Goal: Check status: Check status

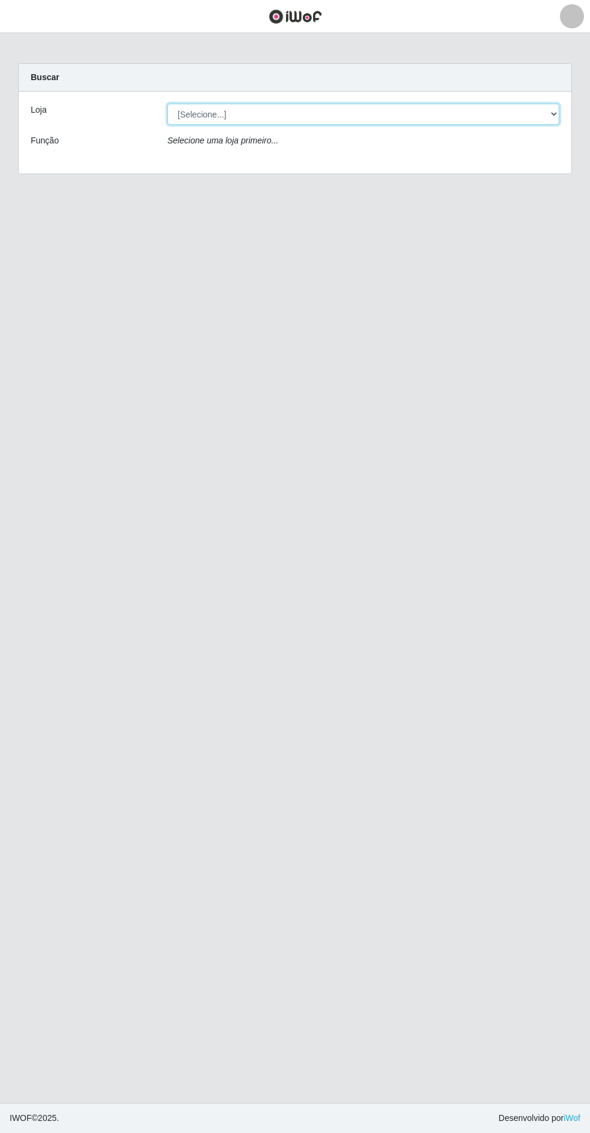
click at [409, 117] on select "[Selecione...] Extrabom - Loja 05 [GEOGRAPHIC_DATA]" at bounding box center [364, 114] width 392 height 21
select select "494"
click at [168, 104] on select "[Selecione...] Extrabom - Loja 05 [GEOGRAPHIC_DATA]" at bounding box center [364, 114] width 392 height 21
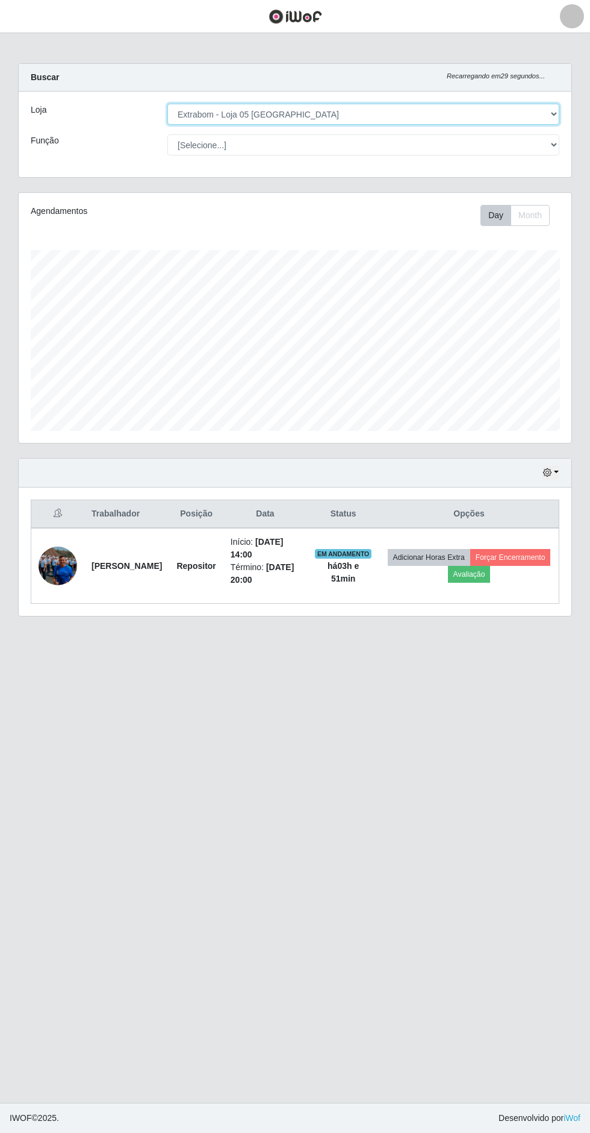
scroll to position [249, 553]
click at [553, 466] on button "button" at bounding box center [551, 473] width 17 height 14
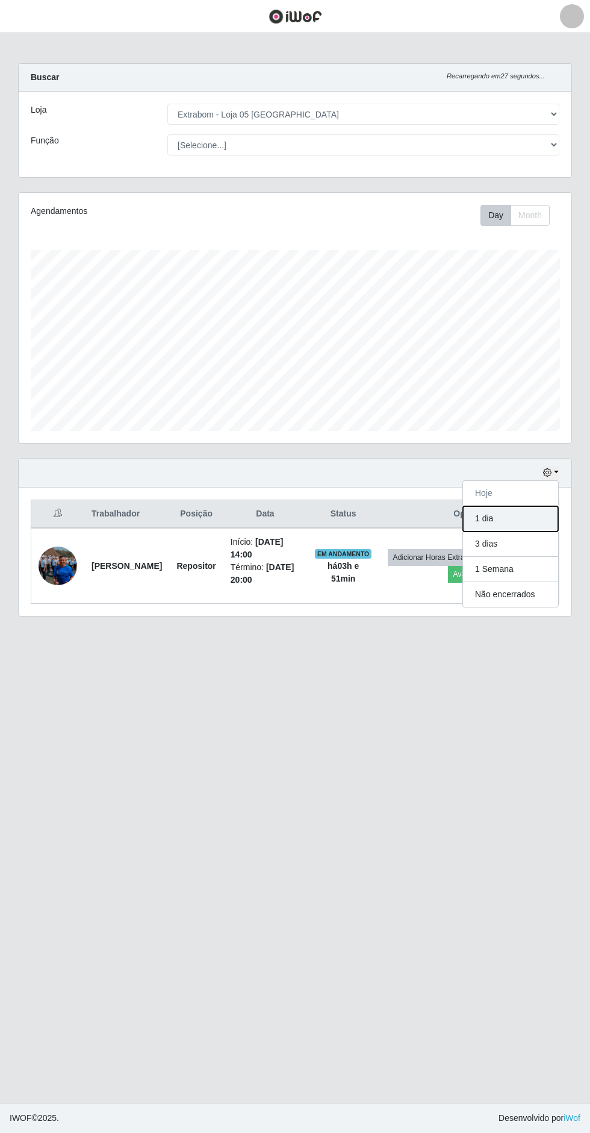
click at [519, 519] on button "1 dia" at bounding box center [510, 518] width 95 height 25
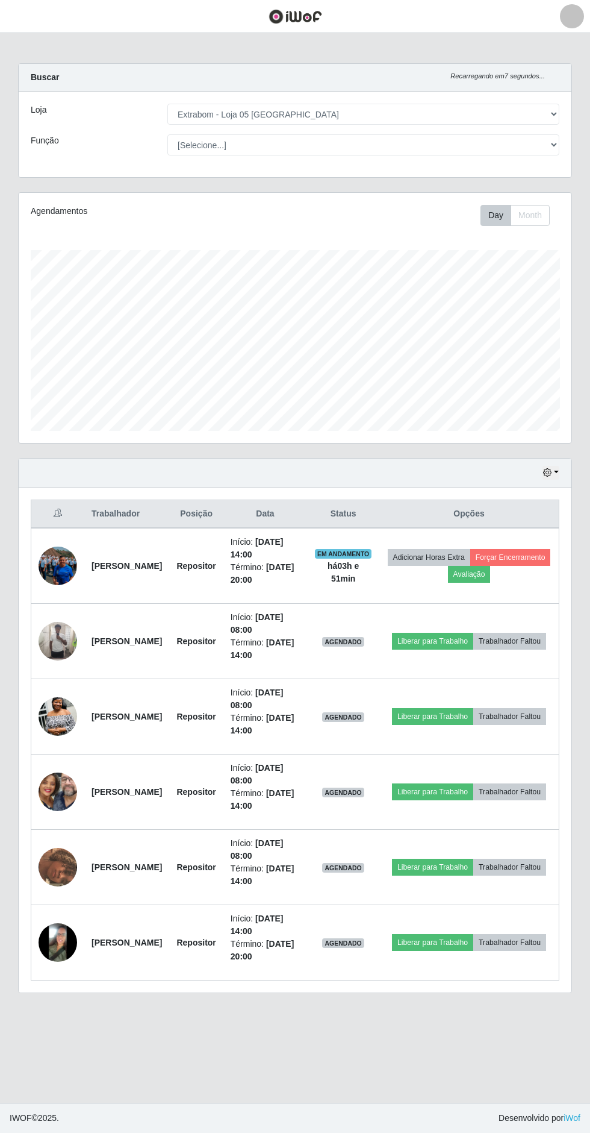
click at [72, 637] on img at bounding box center [58, 641] width 39 height 39
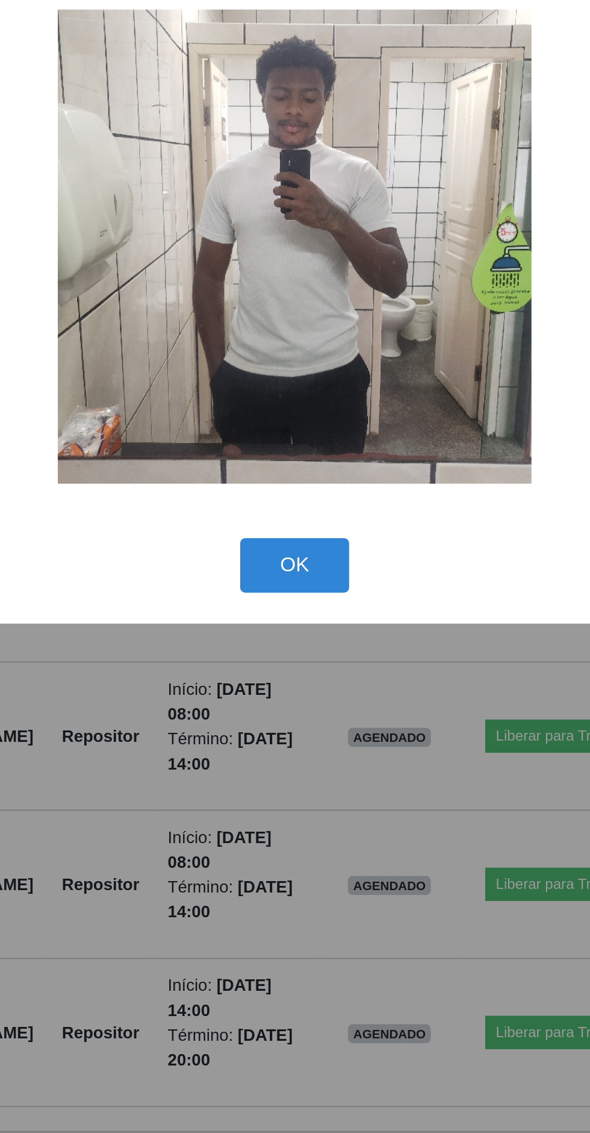
click at [297, 704] on button "OK" at bounding box center [296, 705] width 56 height 28
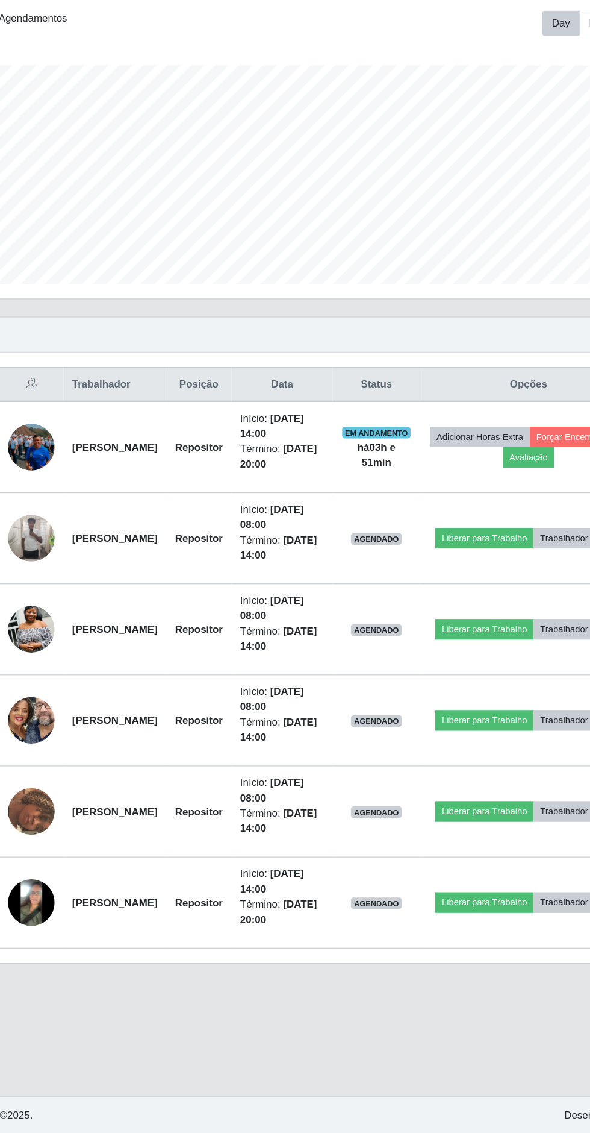
scroll to position [0, 0]
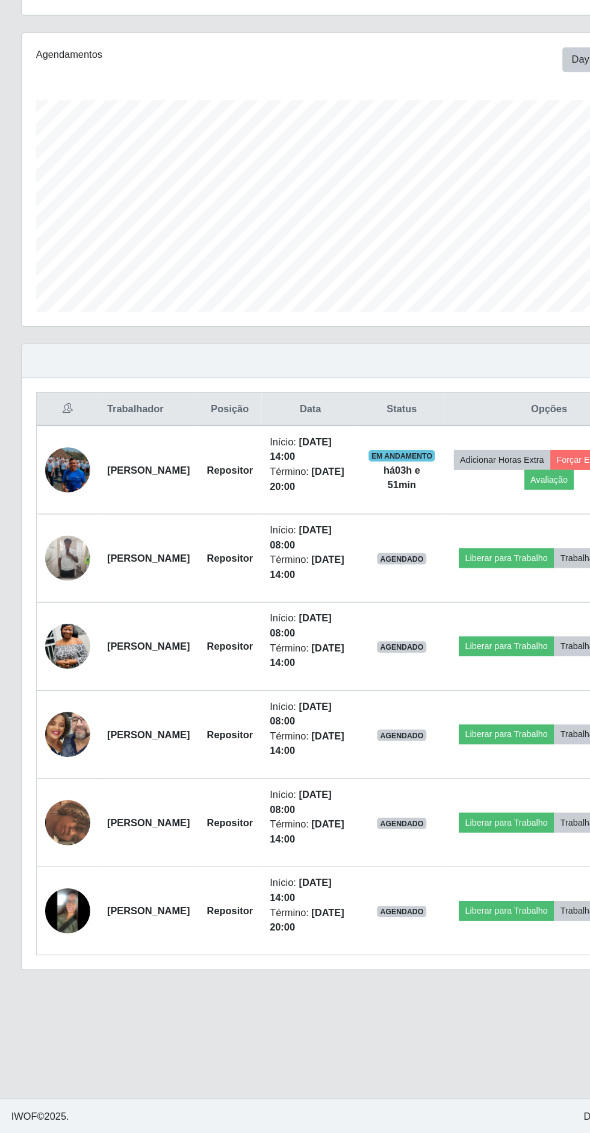
click at [61, 859] on img at bounding box center [58, 867] width 39 height 40
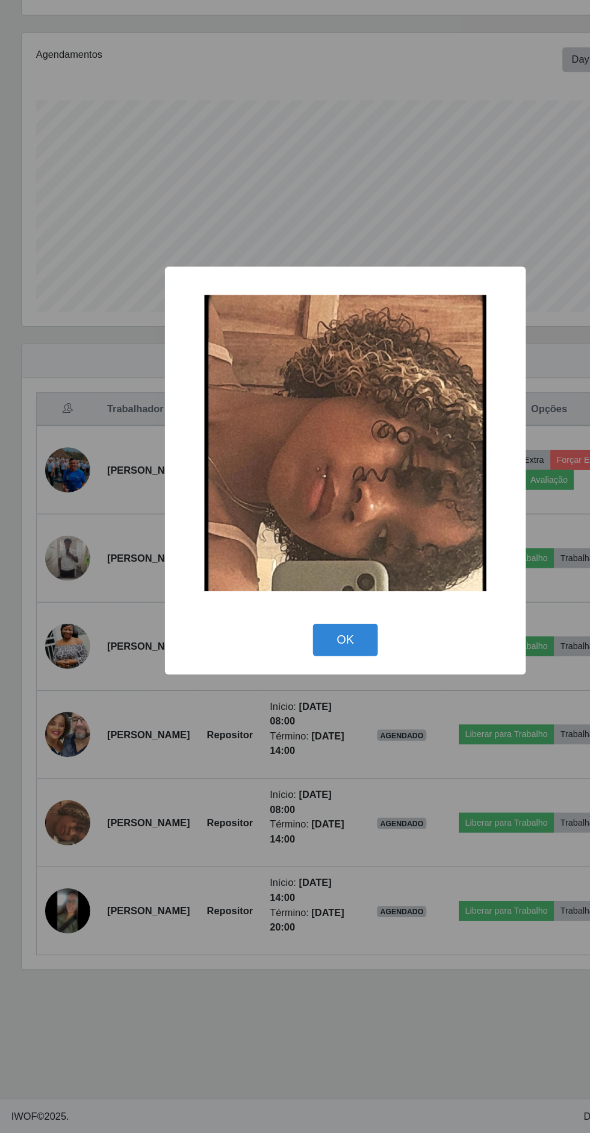
click at [313, 698] on button "OK" at bounding box center [296, 711] width 56 height 28
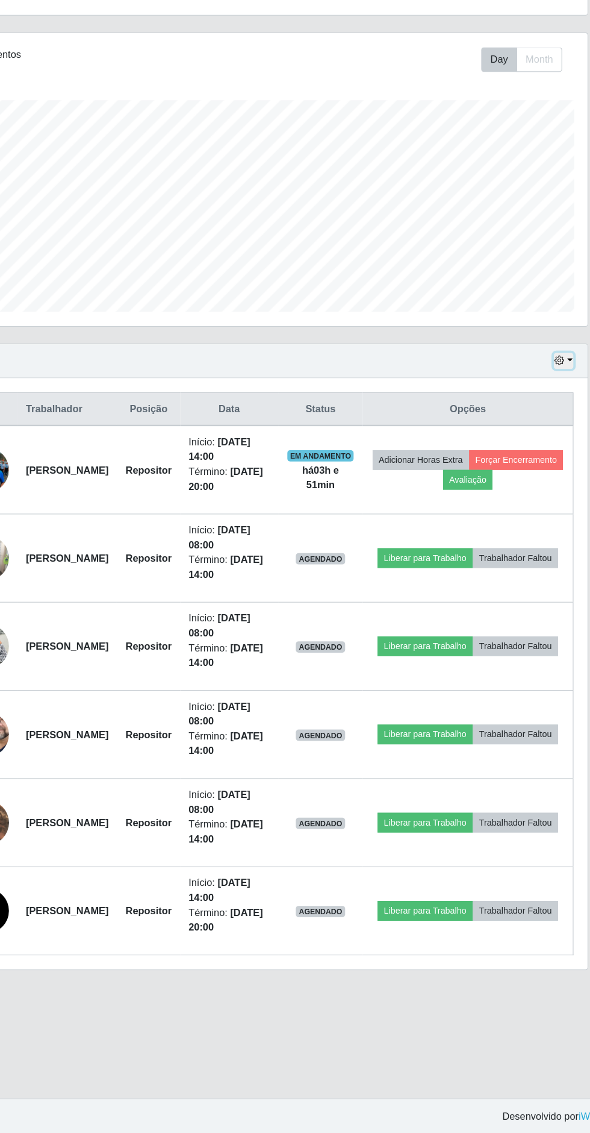
click at [548, 468] on icon "button" at bounding box center [547, 472] width 8 height 8
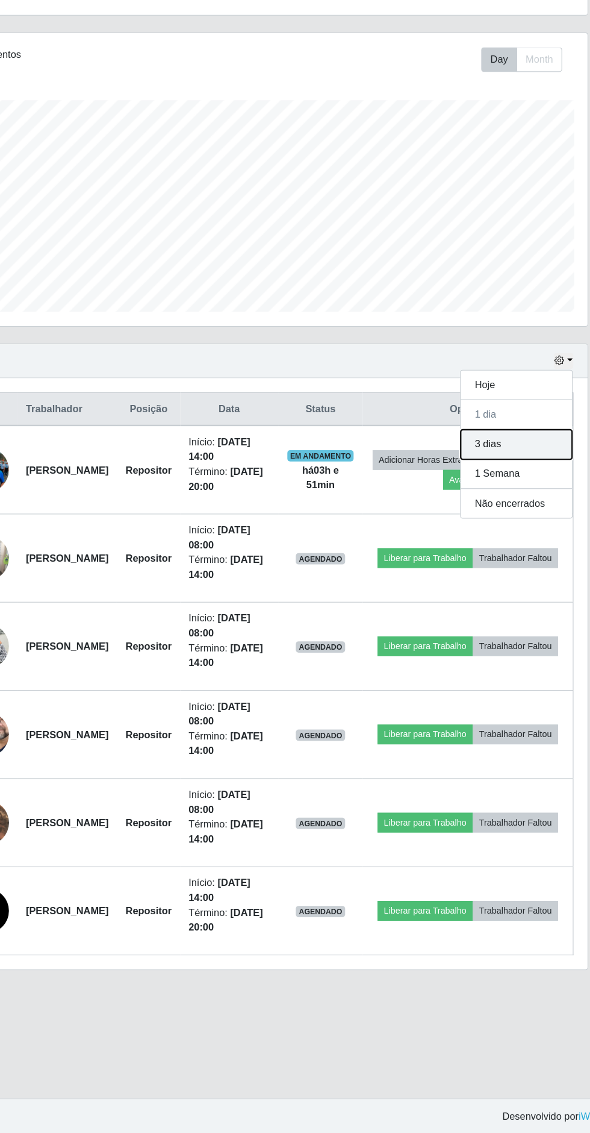
click at [521, 544] on button "3 dias" at bounding box center [510, 543] width 95 height 25
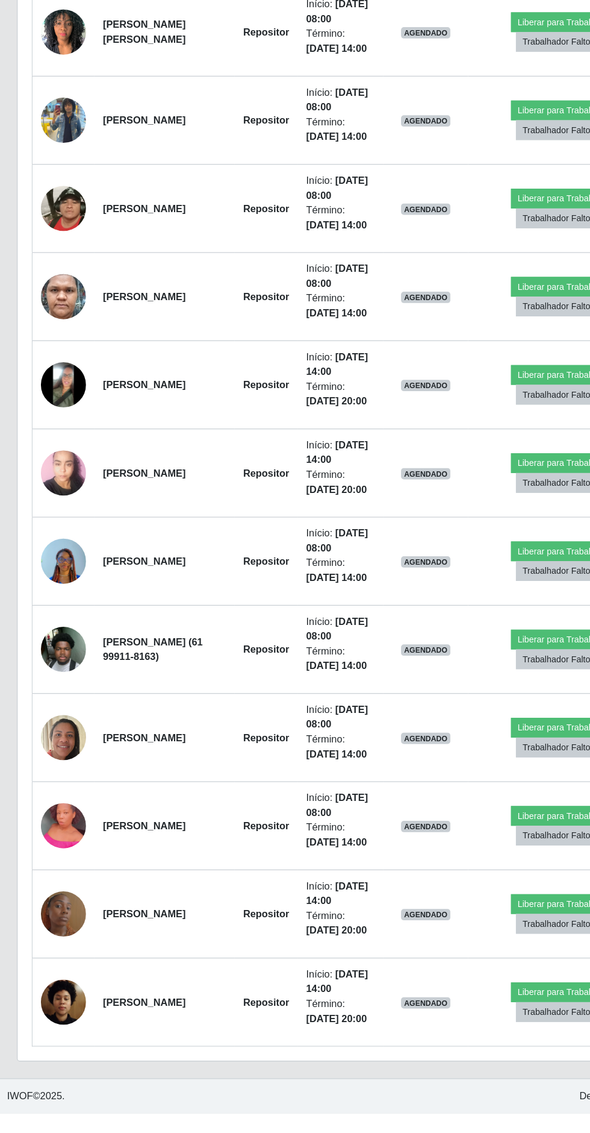
scroll to position [1057, 0]
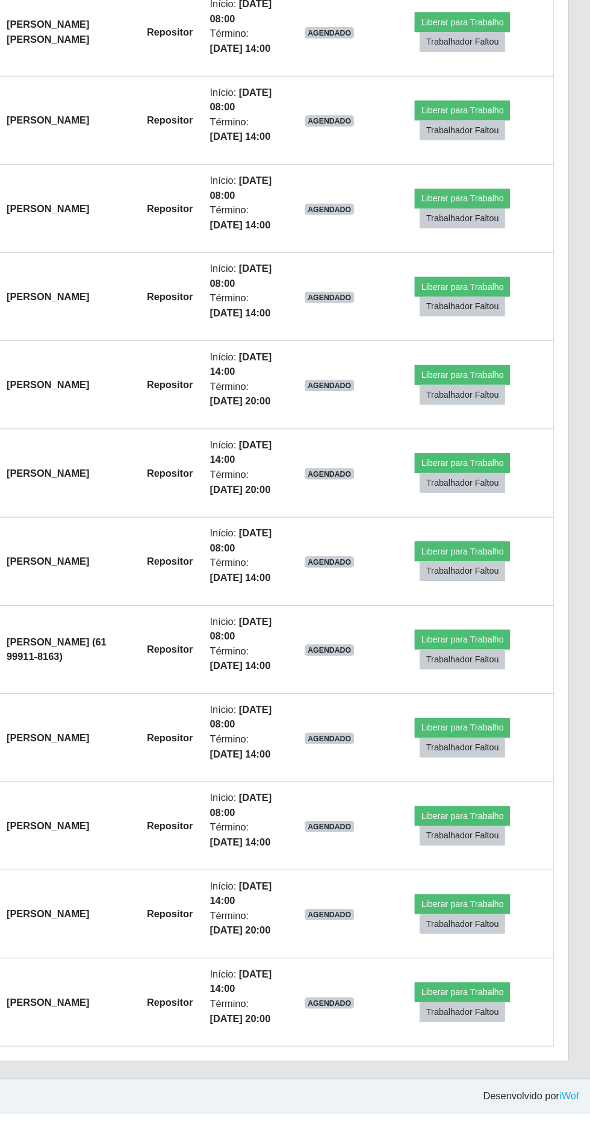
click at [258, 774] on td "Repositor" at bounding box center [231, 736] width 54 height 75
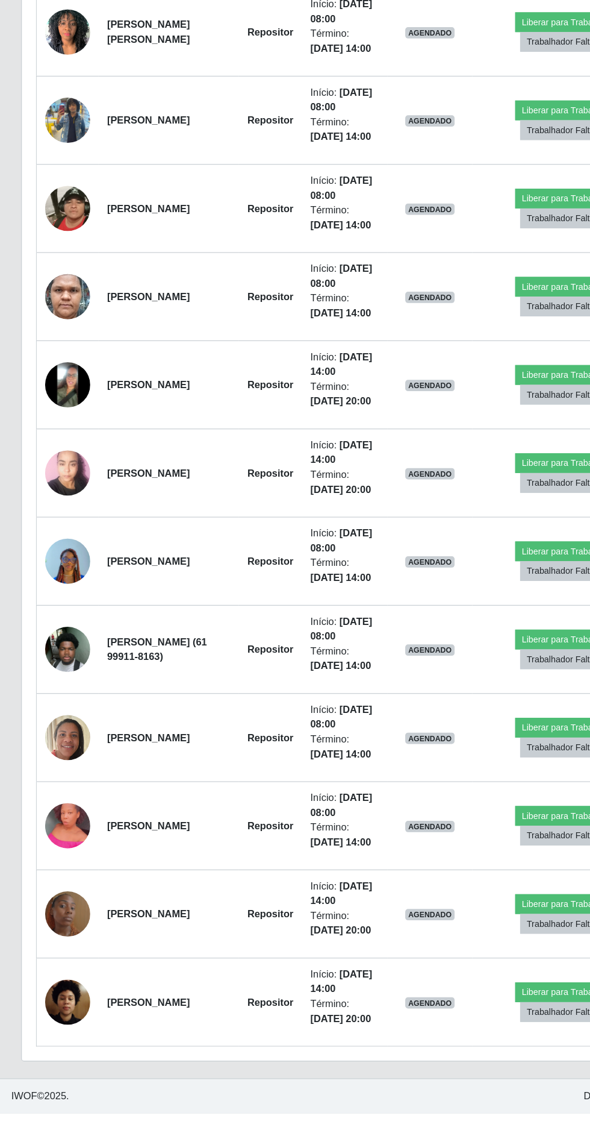
click at [380, 850] on td "AGENDADO" at bounding box center [367, 811] width 72 height 75
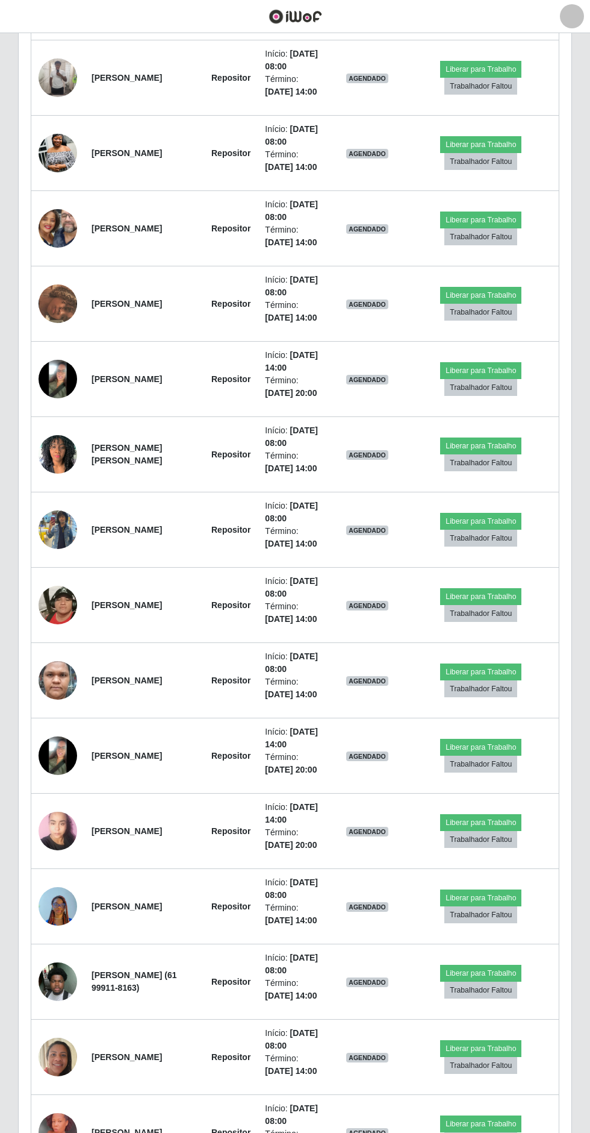
scroll to position [566, 0]
